Goal: Browse casually: Explore the website without a specific task or goal

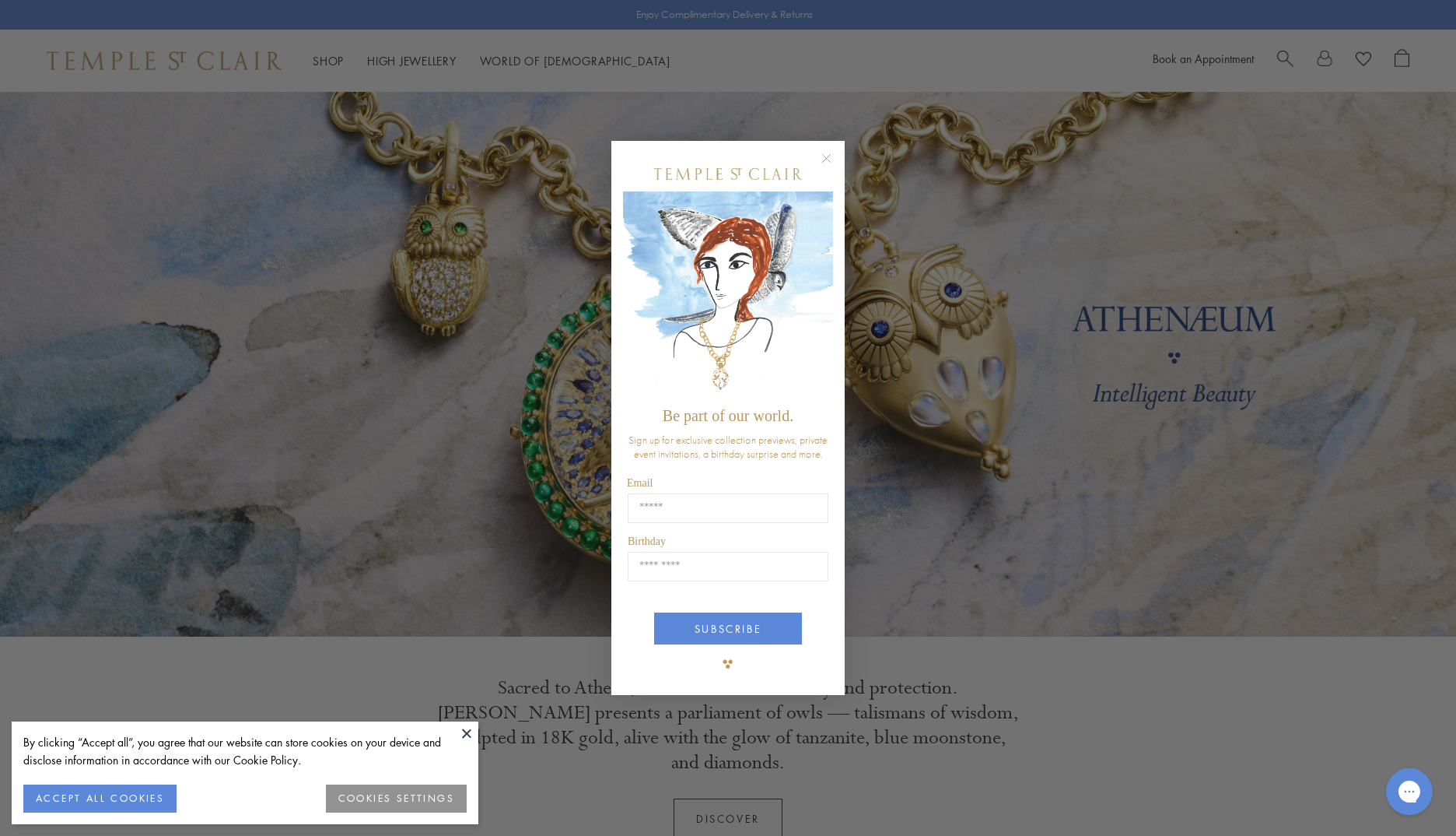
click at [827, 163] on circle "Close dialog" at bounding box center [827, 158] width 19 height 19
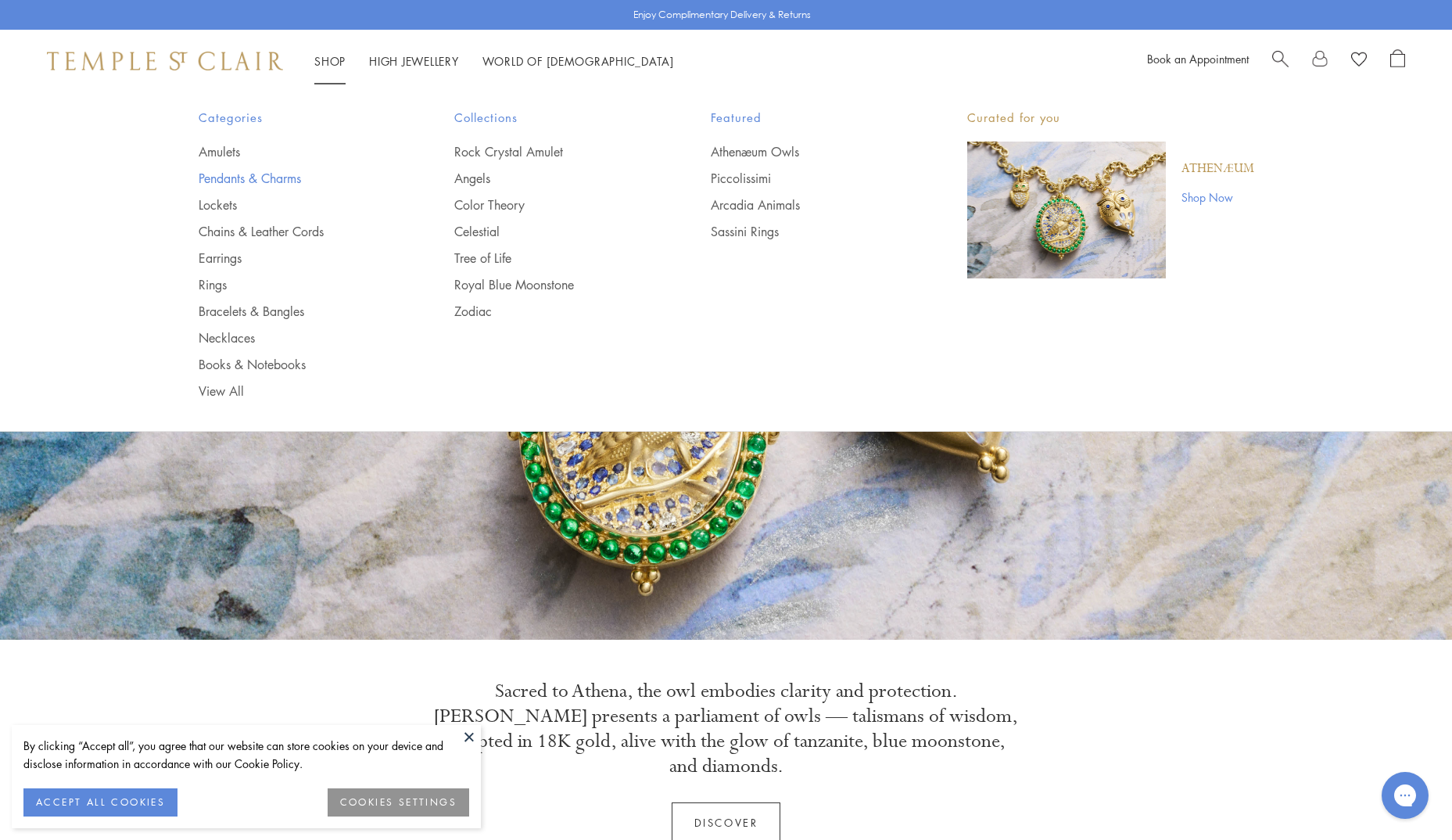
click at [285, 177] on link "Pendants & Charms" at bounding box center [295, 178] width 194 height 17
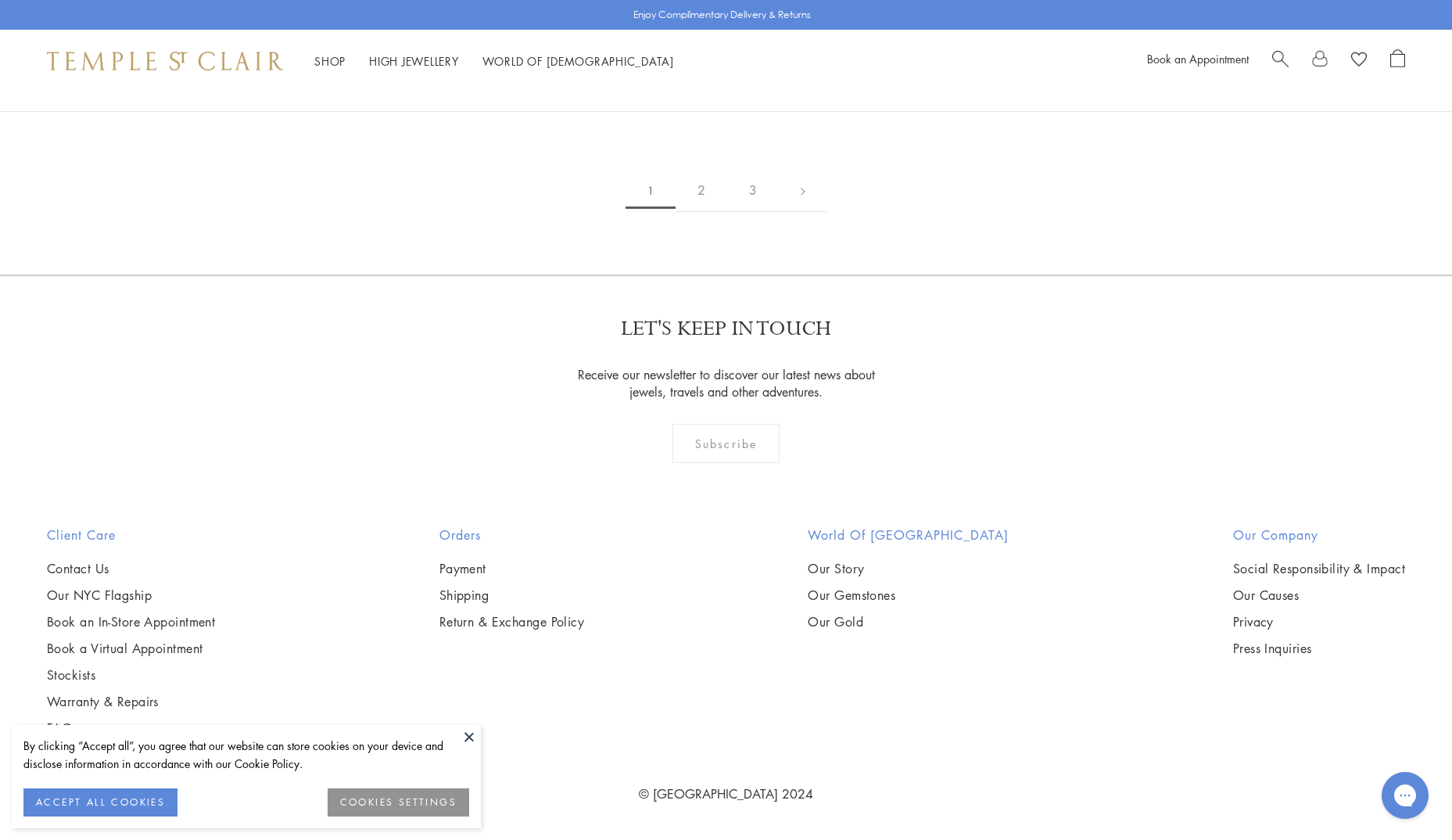
scroll to position [11887, 0]
click at [701, 212] on link "2" at bounding box center [702, 190] width 52 height 43
click at [772, 213] on link "3" at bounding box center [777, 191] width 52 height 43
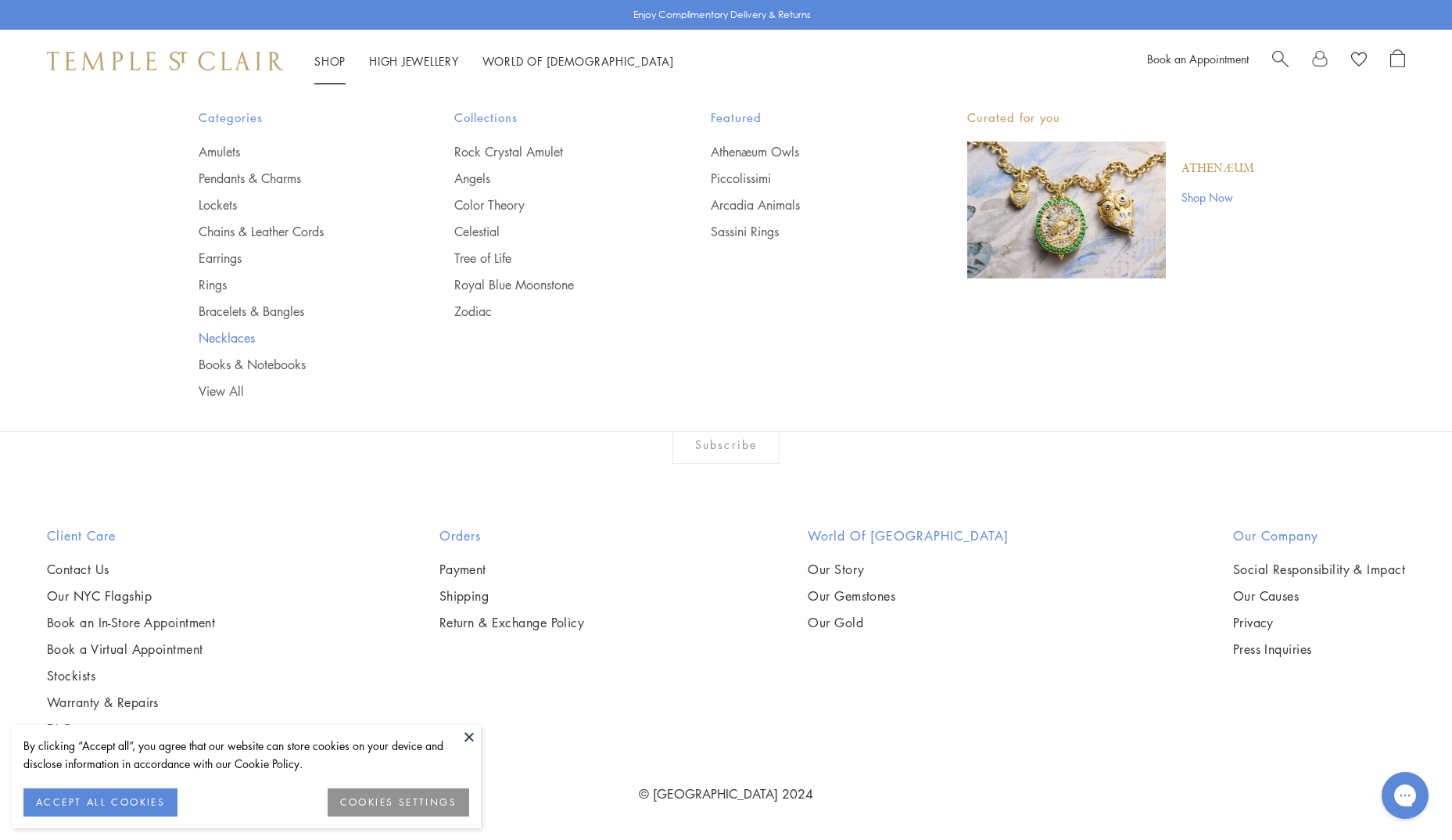
click at [222, 342] on link "Necklaces" at bounding box center [295, 337] width 194 height 17
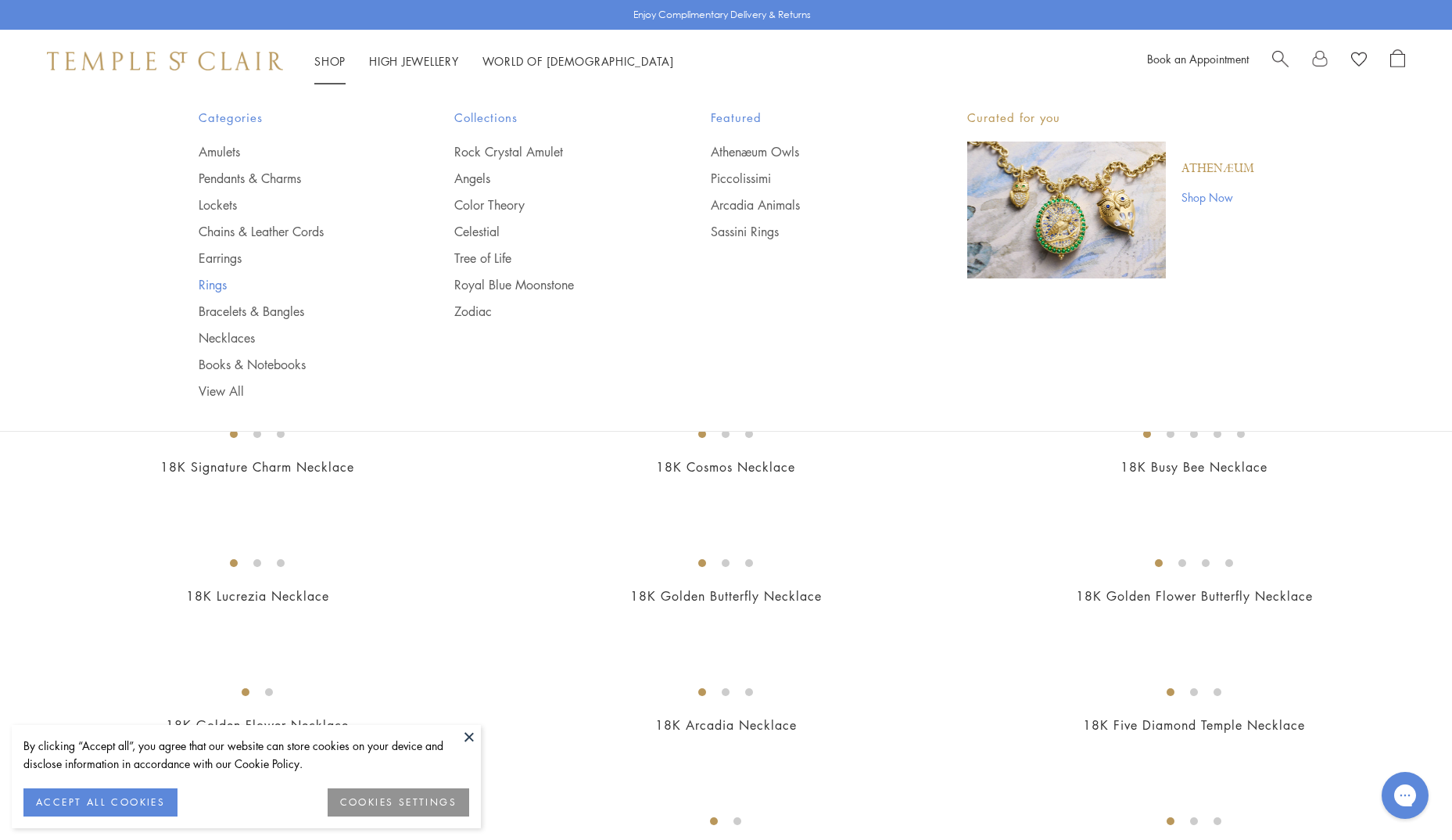
click at [223, 288] on link "Rings" at bounding box center [295, 284] width 194 height 17
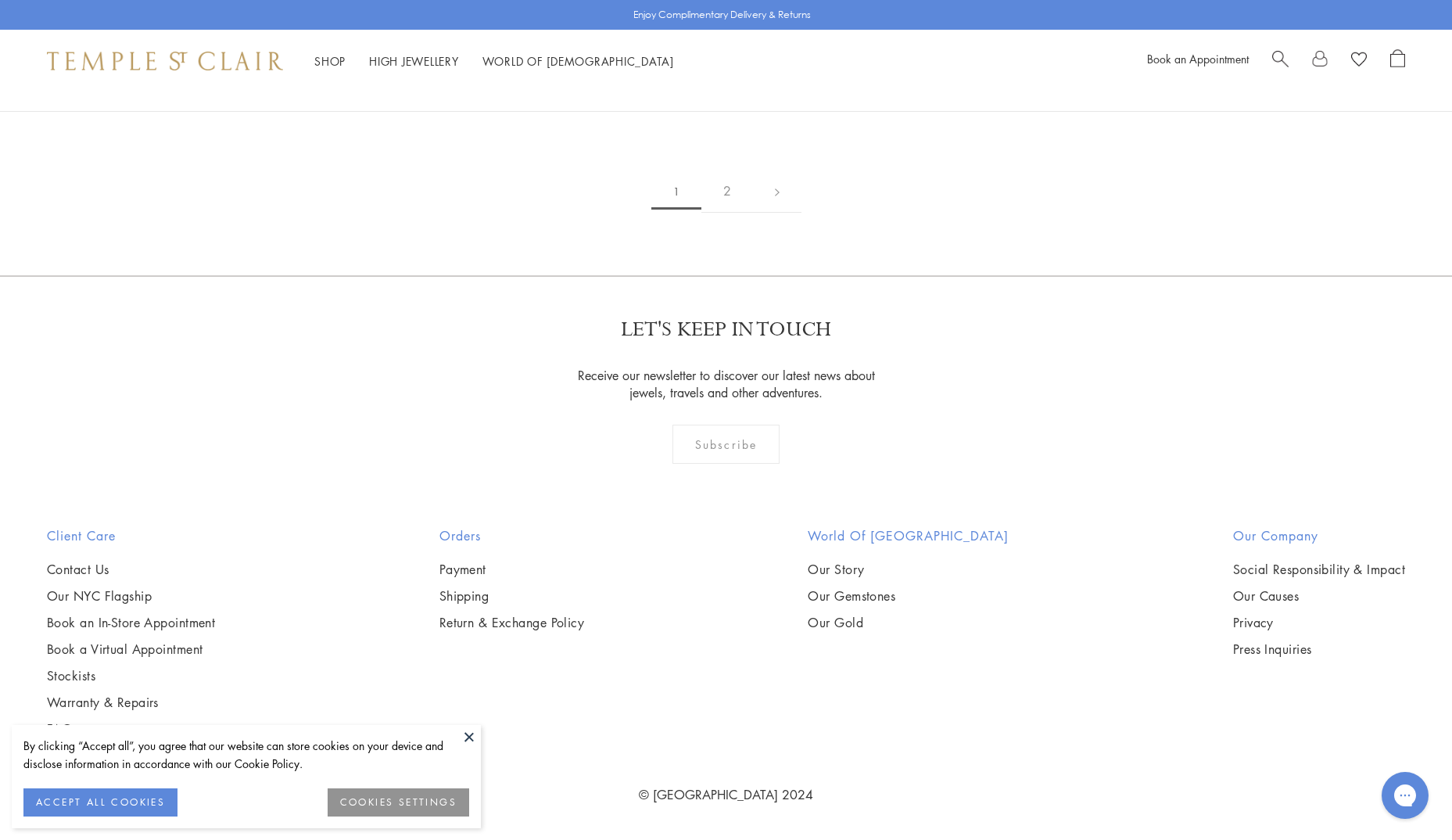
scroll to position [8525, 0]
click at [734, 213] on link "2" at bounding box center [728, 191] width 52 height 43
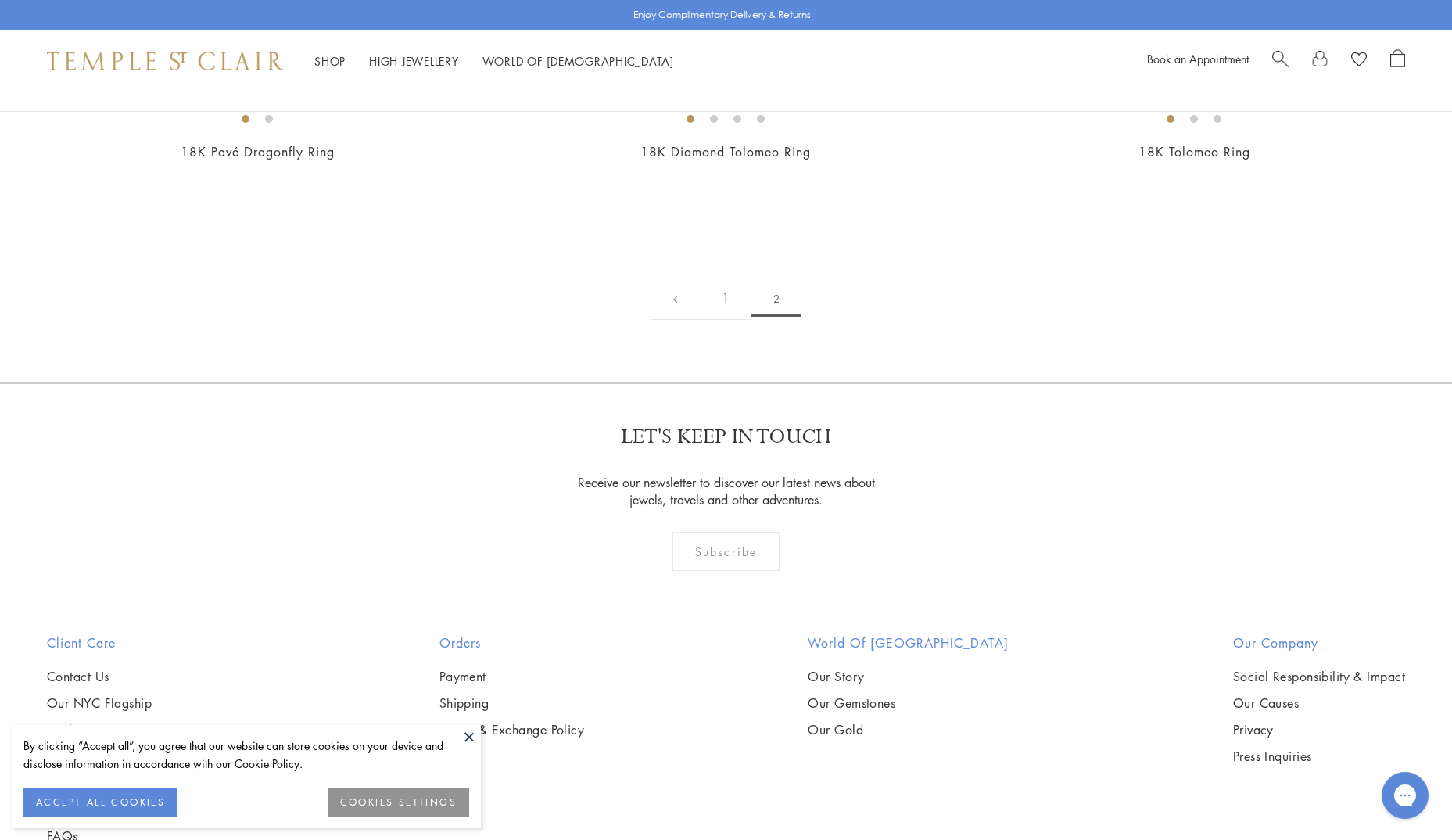
scroll to position [313, 0]
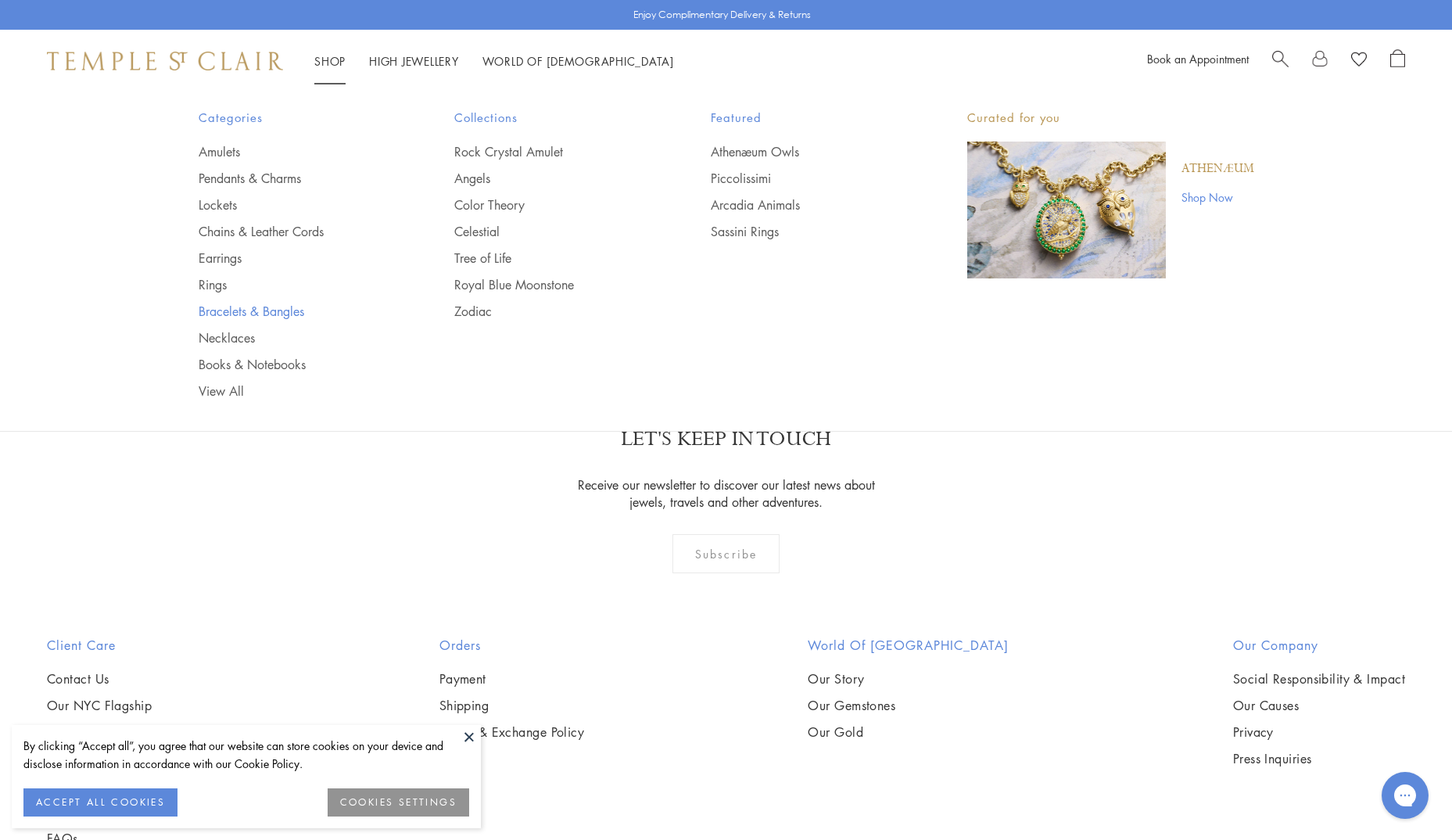
click at [224, 313] on link "Bracelets & Bangles" at bounding box center [295, 311] width 194 height 17
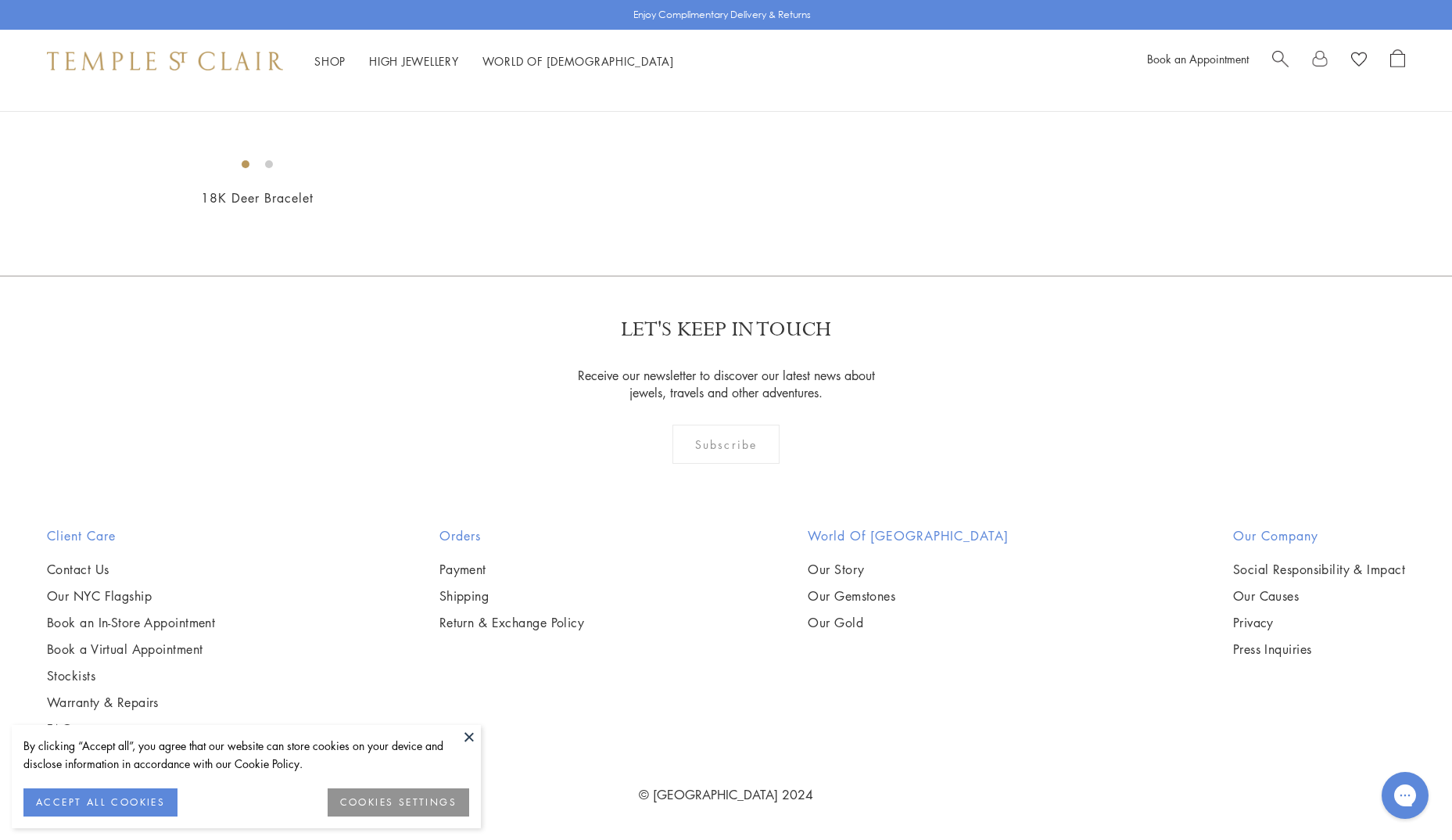
scroll to position [2581, 0]
